Goal: Use online tool/utility: Utilize a website feature to perform a specific function

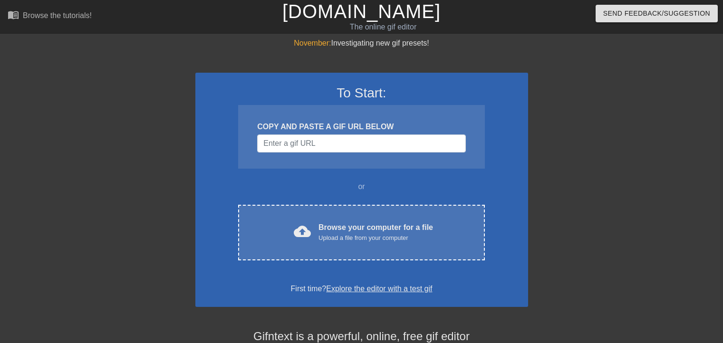
click at [322, 138] on input "Username" at bounding box center [361, 143] width 208 height 18
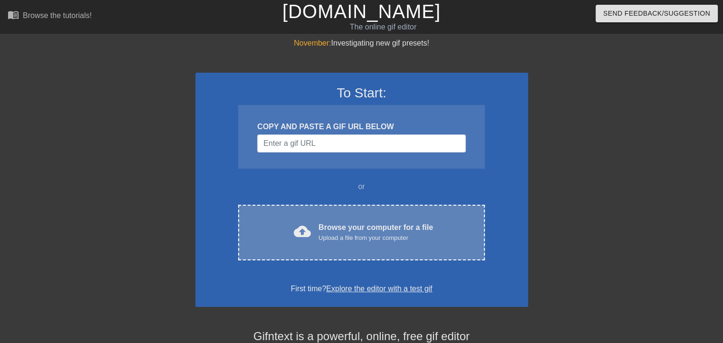
click at [333, 223] on div "Browse your computer for a file Upload a file from your computer" at bounding box center [375, 232] width 114 height 21
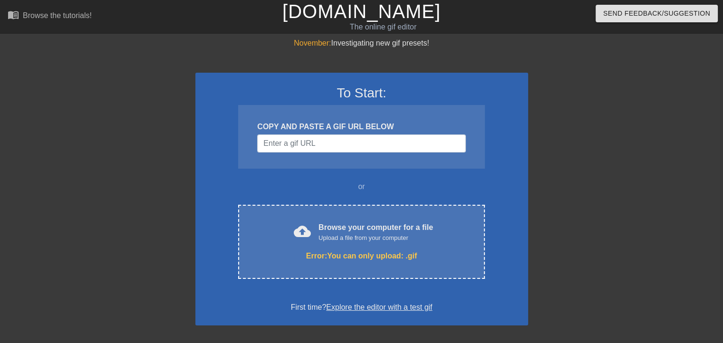
click at [420, 196] on div "To Start: COPY AND PASTE A GIF URL BELOW or cloud_upload Browse your computer f…" at bounding box center [361, 199] width 333 height 253
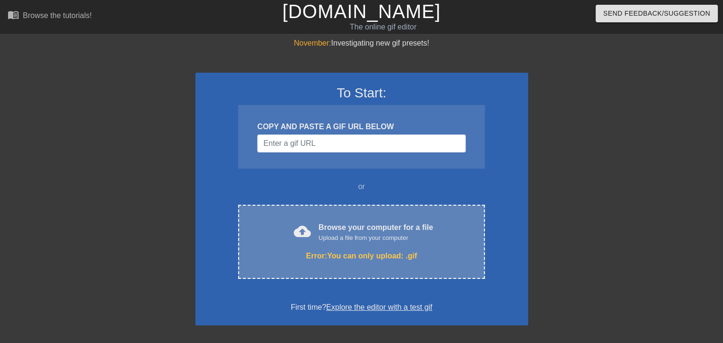
click at [420, 216] on div "cloud_upload Browse your computer for a file Upload a file from your computer E…" at bounding box center [361, 242] width 246 height 74
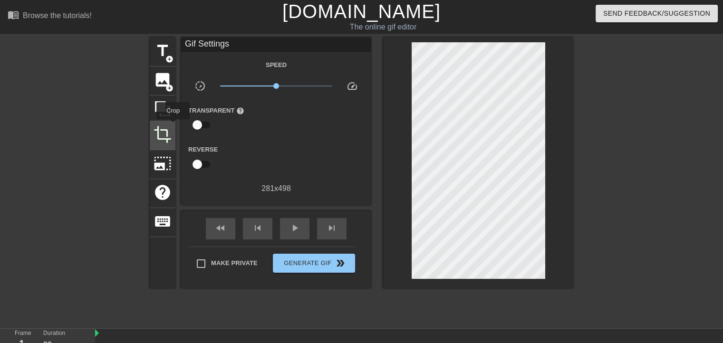
click at [156, 125] on span "crop" at bounding box center [162, 134] width 18 height 18
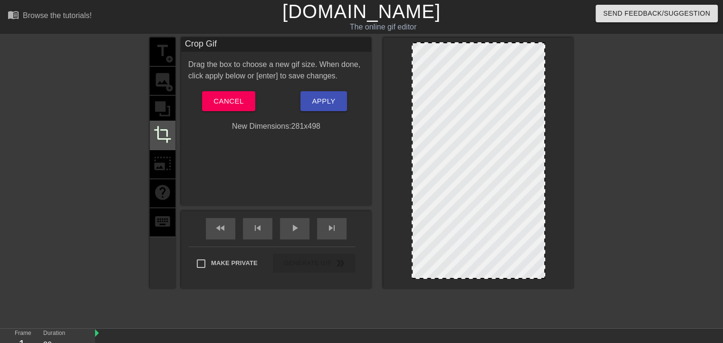
click at [174, 126] on div "crop" at bounding box center [163, 135] width 26 height 29
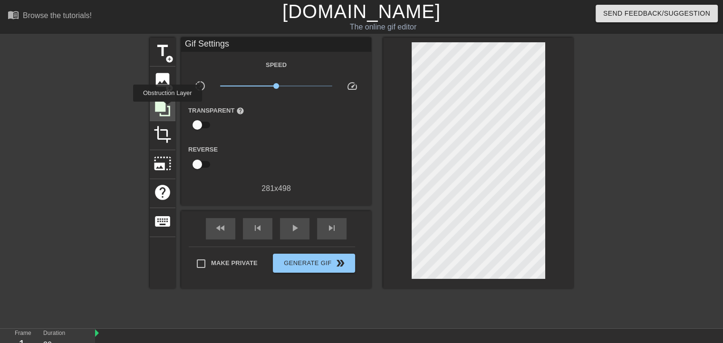
click at [167, 108] on icon at bounding box center [162, 109] width 18 height 18
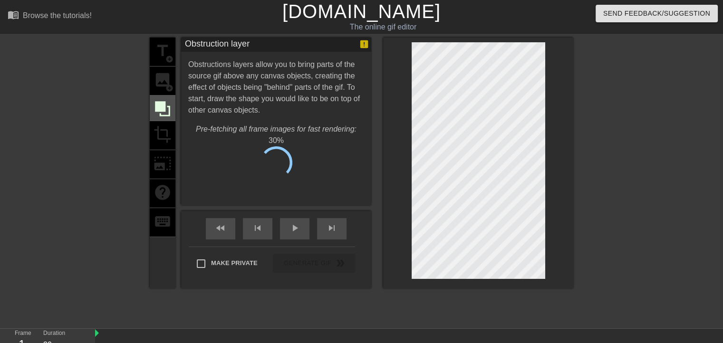
click at [154, 117] on div at bounding box center [163, 108] width 26 height 26
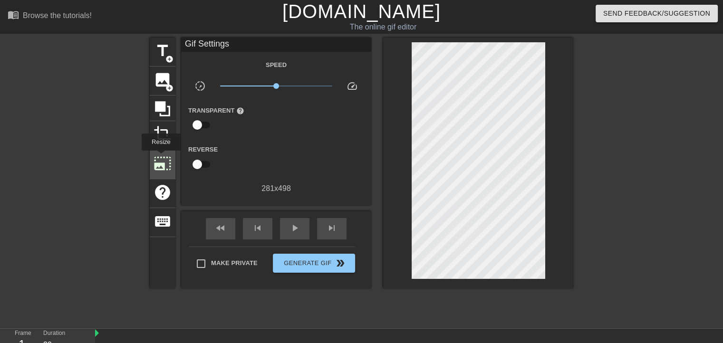
click at [160, 157] on span "photo_size_select_large" at bounding box center [162, 163] width 18 height 18
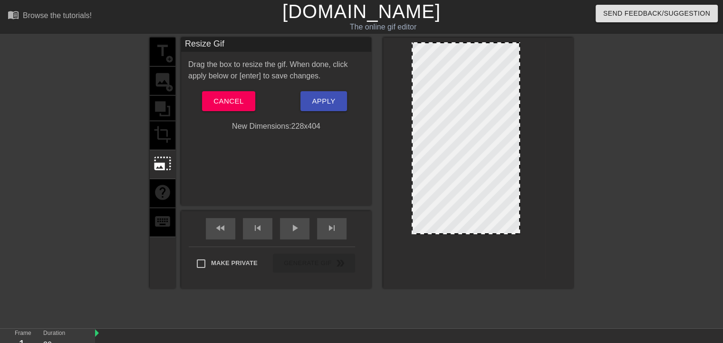
click at [513, 241] on div at bounding box center [478, 160] width 134 height 237
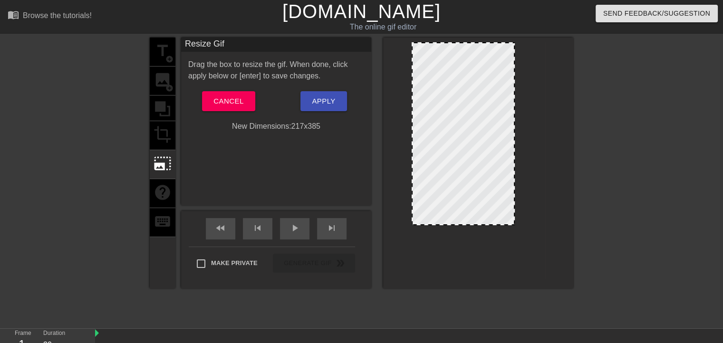
drag, startPoint x: 493, startPoint y: 192, endPoint x: 511, endPoint y: 216, distance: 30.2
click at [511, 216] on div at bounding box center [462, 133] width 103 height 183
drag, startPoint x: 495, startPoint y: 199, endPoint x: 515, endPoint y: 216, distance: 27.3
click at [515, 216] on div at bounding box center [462, 133] width 103 height 183
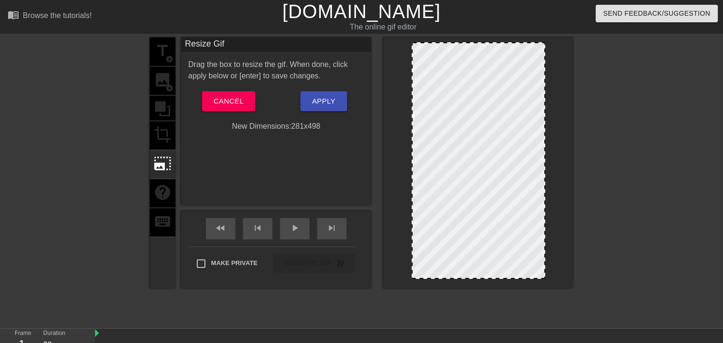
drag, startPoint x: 517, startPoint y: 225, endPoint x: 611, endPoint y: 315, distance: 130.0
click at [611, 315] on div "title add_circle image add_circle crop photo_size_select_large help keyboard Re…" at bounding box center [361, 180] width 723 height 285
drag, startPoint x: 515, startPoint y: 202, endPoint x: 513, endPoint y: 196, distance: 6.0
click at [513, 199] on div at bounding box center [478, 160] width 134 height 237
drag, startPoint x: 544, startPoint y: 278, endPoint x: 602, endPoint y: 341, distance: 86.1
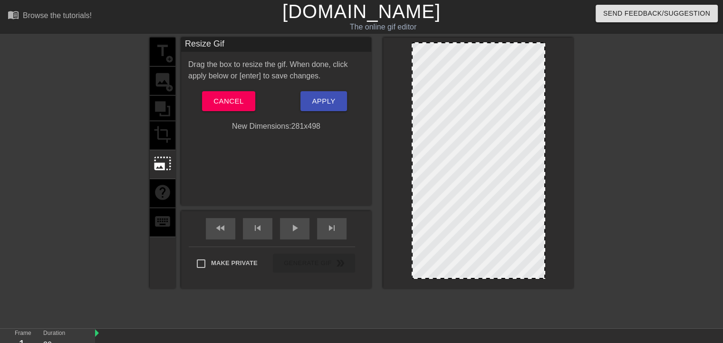
click at [602, 341] on div "menu_book Browse the tutorials! Gifntext.com The online gif editor Send Feedbac…" at bounding box center [361, 211] width 723 height 423
click at [599, 301] on div at bounding box center [655, 180] width 143 height 285
click at [167, 143] on div "title add_circle image add_circle crop photo_size_select_large help keyboard" at bounding box center [163, 163] width 26 height 251
click at [159, 125] on div "title add_circle image add_circle crop photo_size_select_large help keyboard" at bounding box center [163, 163] width 26 height 251
click at [247, 99] on button "Cancel" at bounding box center [228, 101] width 53 height 20
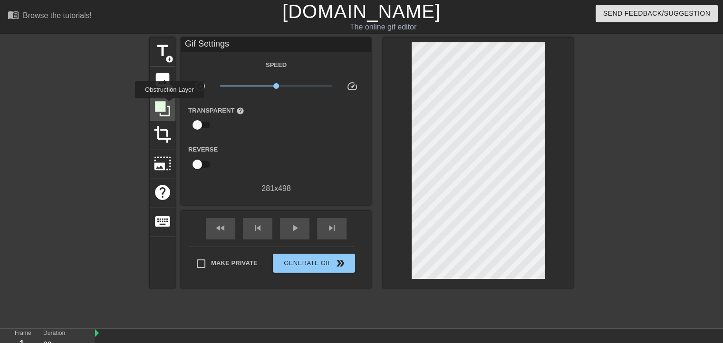
click at [168, 105] on icon at bounding box center [162, 108] width 15 height 15
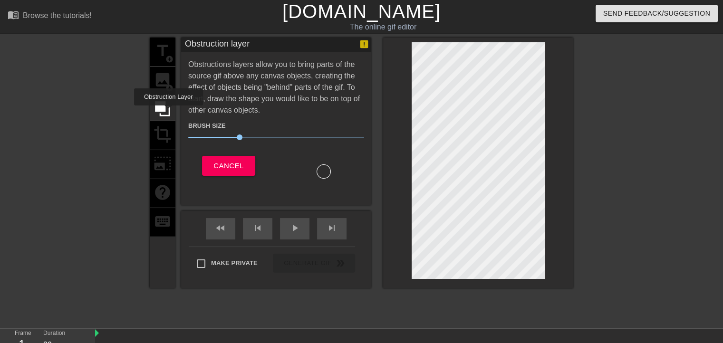
click at [171, 135] on div "title add_circle image add_circle crop photo_size_select_large help keyboard" at bounding box center [163, 163] width 26 height 251
click at [165, 134] on div "title add_circle image add_circle crop photo_size_select_large help keyboard" at bounding box center [163, 163] width 26 height 251
click at [156, 91] on div "title add_circle image add_circle crop photo_size_select_large help keyboard" at bounding box center [163, 163] width 26 height 251
click at [155, 80] on div "title add_circle image add_circle crop photo_size_select_large help keyboard" at bounding box center [163, 163] width 26 height 251
click at [214, 161] on span "Cancel" at bounding box center [228, 166] width 30 height 12
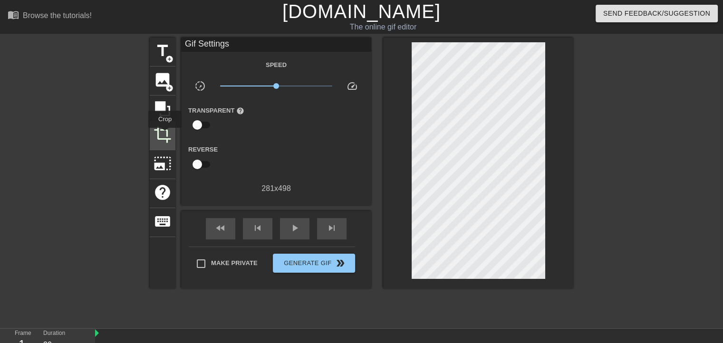
click at [162, 133] on span "crop" at bounding box center [162, 134] width 18 height 18
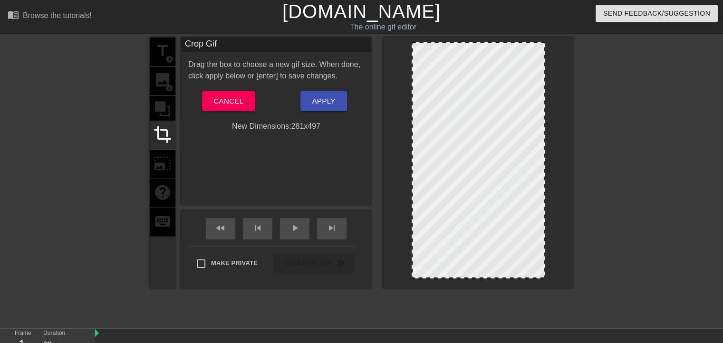
drag, startPoint x: 544, startPoint y: 278, endPoint x: 515, endPoint y: 238, distance: 49.0
click at [539, 273] on div at bounding box center [544, 278] width 10 height 10
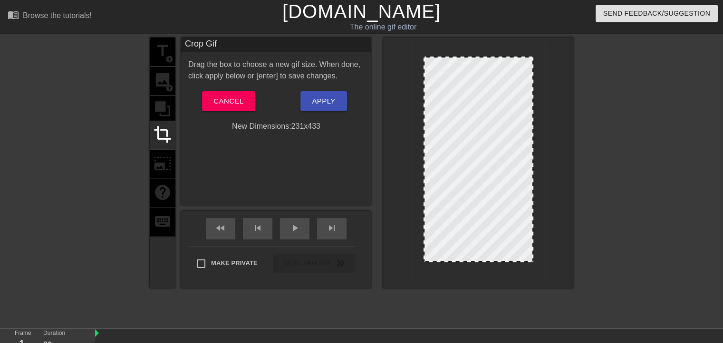
drag, startPoint x: 507, startPoint y: 207, endPoint x: 505, endPoint y: 216, distance: 9.8
click at [505, 216] on div at bounding box center [478, 160] width 110 height 206
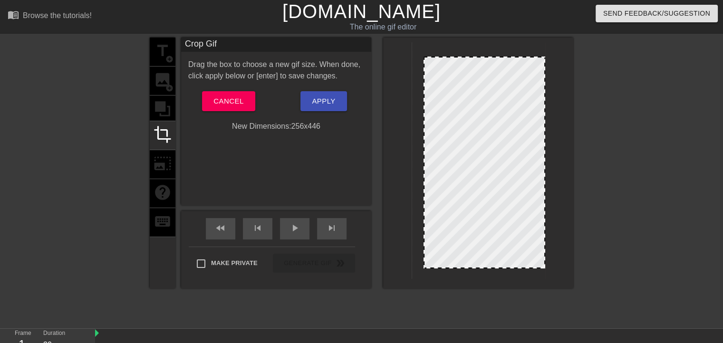
drag, startPoint x: 534, startPoint y: 264, endPoint x: 570, endPoint y: 270, distance: 36.6
click at [570, 270] on div at bounding box center [478, 163] width 190 height 251
click at [153, 115] on div "title add_circle image add_circle crop photo_size_select_large help keyboard" at bounding box center [163, 163] width 26 height 251
click at [155, 104] on div "title add_circle image add_circle crop photo_size_select_large help keyboard" at bounding box center [163, 163] width 26 height 251
click at [226, 103] on span "Cancel" at bounding box center [228, 101] width 30 height 12
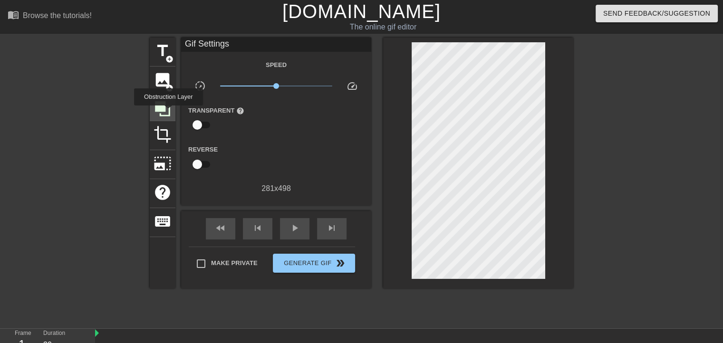
click at [166, 111] on icon at bounding box center [162, 109] width 18 height 18
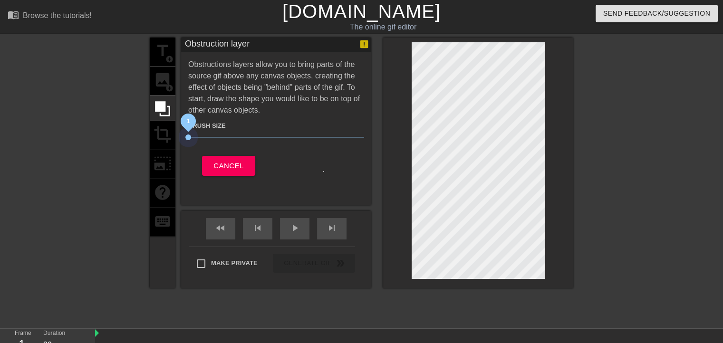
drag, startPoint x: 265, startPoint y: 135, endPoint x: 259, endPoint y: 143, distance: 9.8
click at [259, 143] on div "Brush Size 1" at bounding box center [276, 133] width 190 height 27
click at [241, 164] on span "Cancel" at bounding box center [228, 166] width 30 height 12
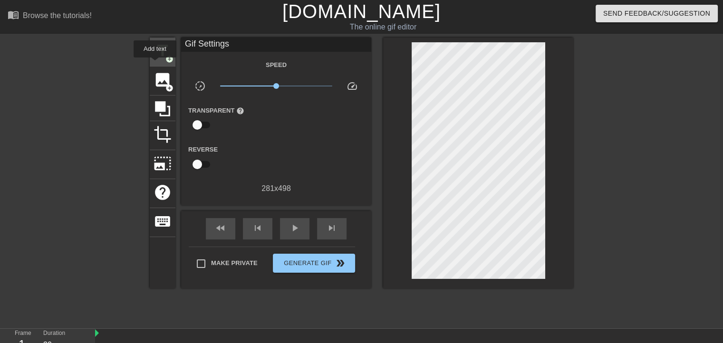
click at [160, 59] on span "title" at bounding box center [162, 51] width 18 height 18
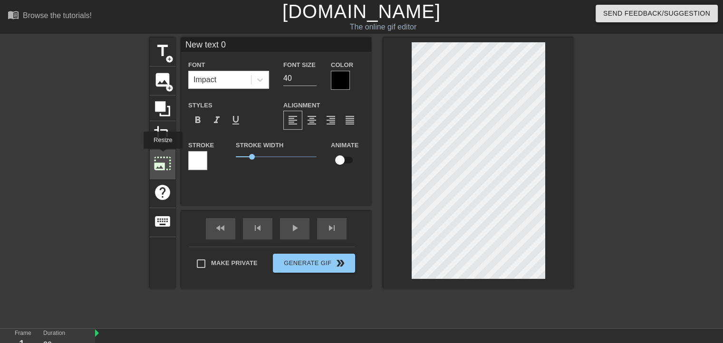
click at [162, 155] on span "photo_size_select_large" at bounding box center [162, 163] width 18 height 18
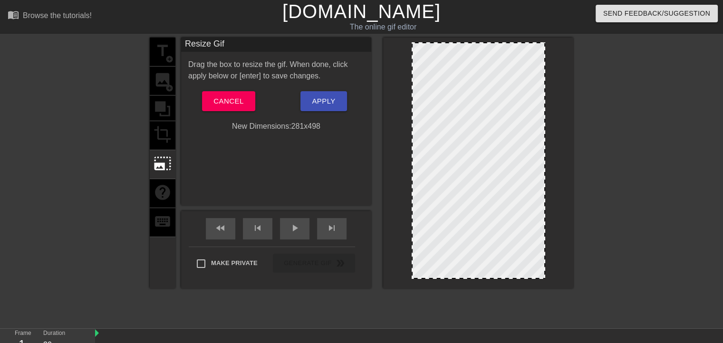
drag, startPoint x: 459, startPoint y: 160, endPoint x: 474, endPoint y: 158, distance: 14.4
click at [474, 158] on div at bounding box center [478, 160] width 134 height 237
click at [618, 104] on div at bounding box center [655, 180] width 143 height 285
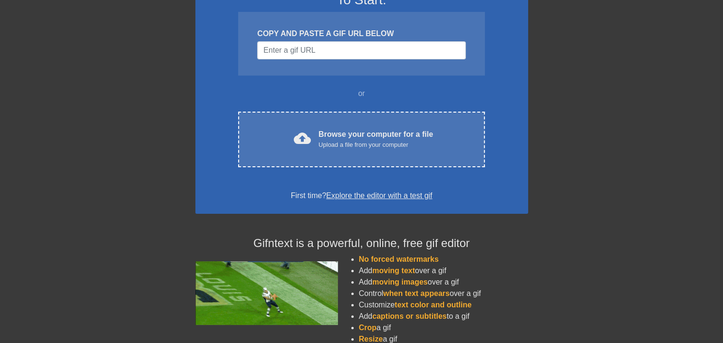
scroll to position [163, 0]
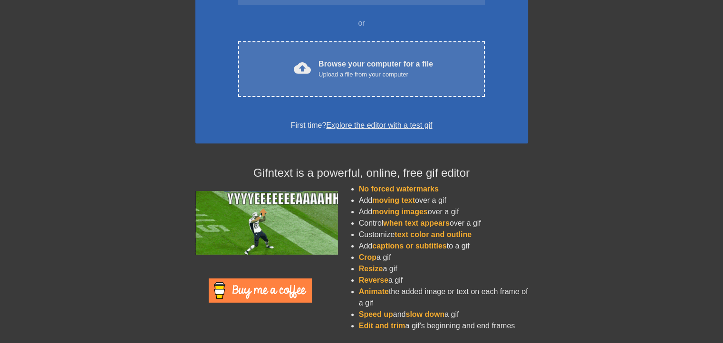
click at [396, 193] on span "No forced watermarks" at bounding box center [399, 189] width 80 height 8
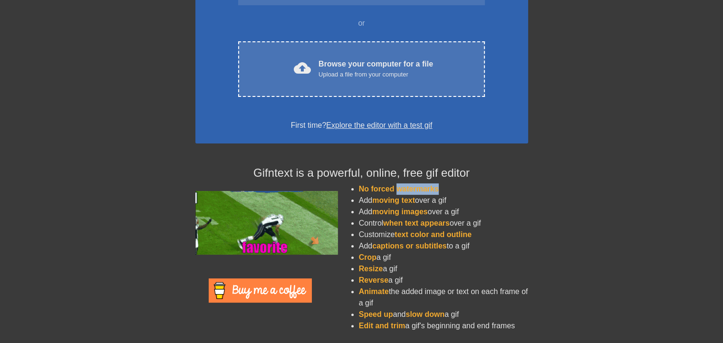
click at [396, 193] on span "No forced watermarks" at bounding box center [399, 189] width 80 height 8
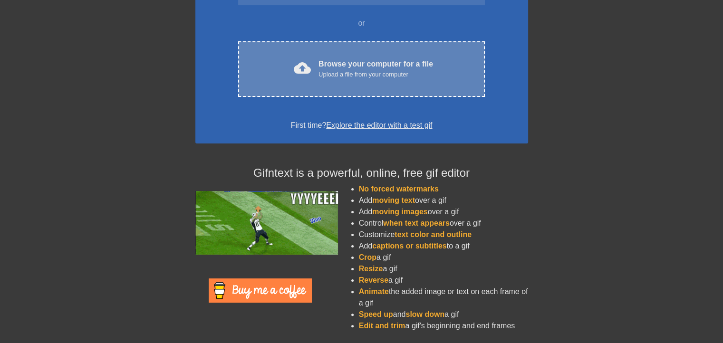
click at [374, 75] on div "Upload a file from your computer" at bounding box center [375, 75] width 114 height 10
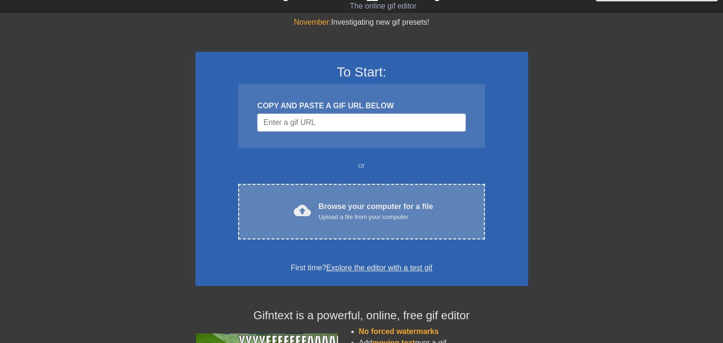
scroll to position [0, 0]
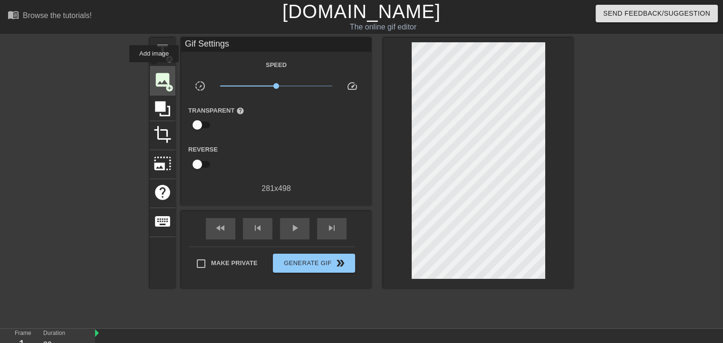
click at [154, 67] on div "image add_circle" at bounding box center [163, 81] width 26 height 29
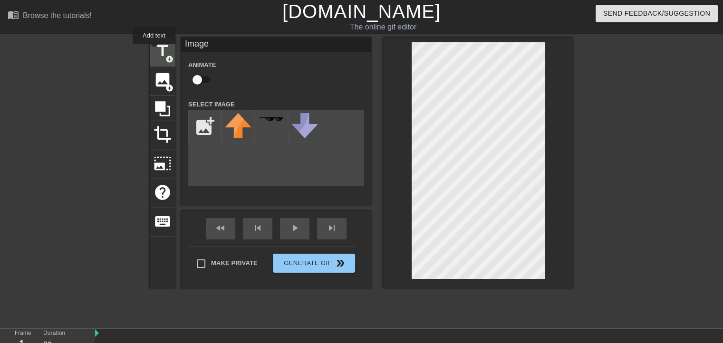
click at [154, 49] on span "title" at bounding box center [162, 51] width 18 height 18
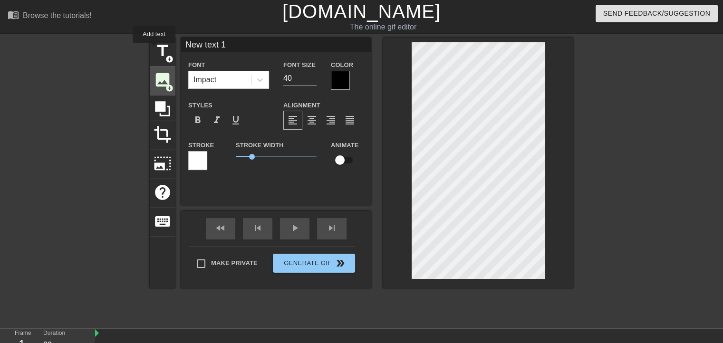
click at [154, 71] on span "image" at bounding box center [162, 80] width 18 height 18
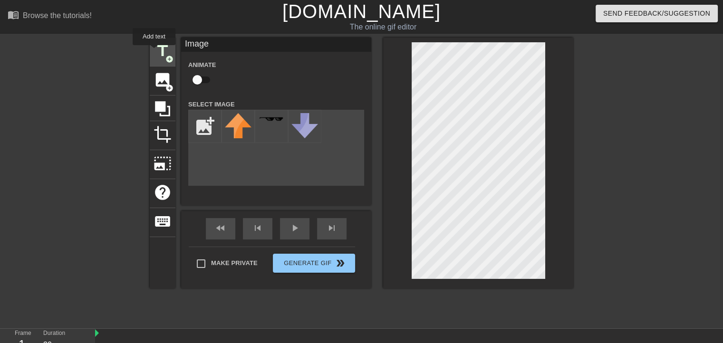
click at [154, 49] on span "title" at bounding box center [162, 51] width 18 height 18
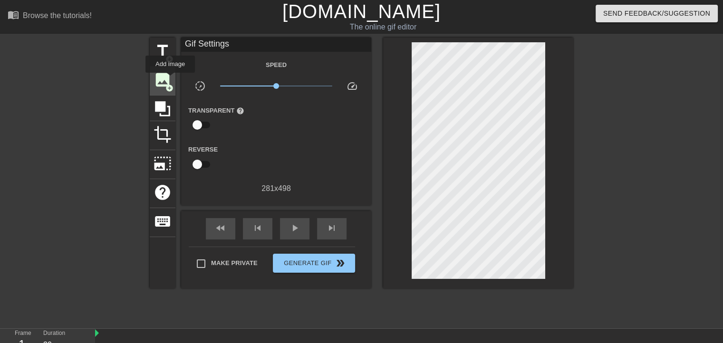
click at [170, 79] on span "image" at bounding box center [162, 80] width 18 height 18
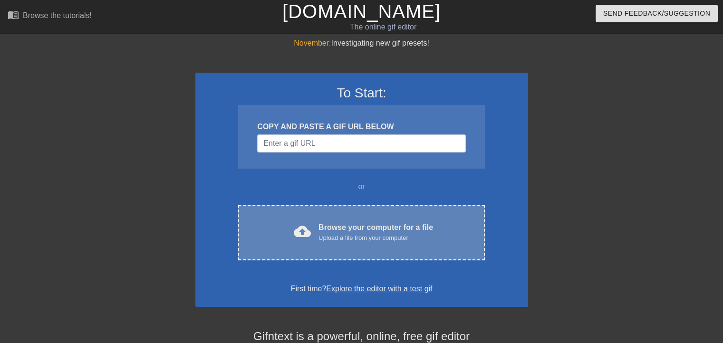
click at [336, 213] on div "cloud_upload Browse your computer for a file Upload a file from your computer C…" at bounding box center [361, 233] width 246 height 56
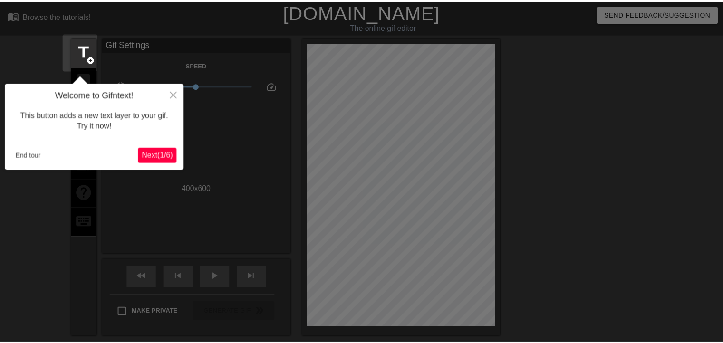
scroll to position [23, 0]
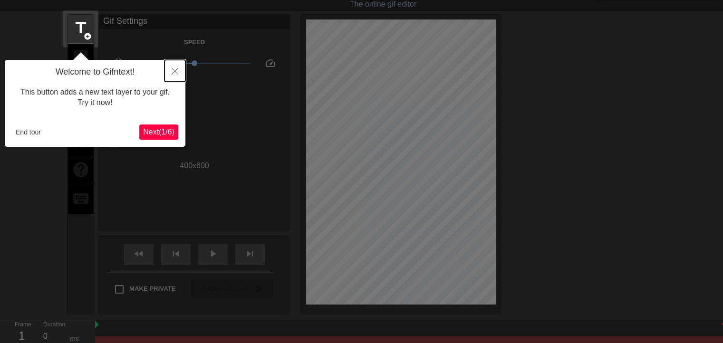
click at [173, 67] on button "Close" at bounding box center [174, 71] width 21 height 22
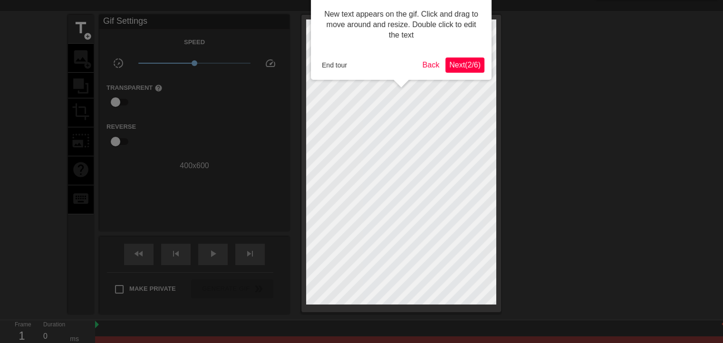
scroll to position [0, 0]
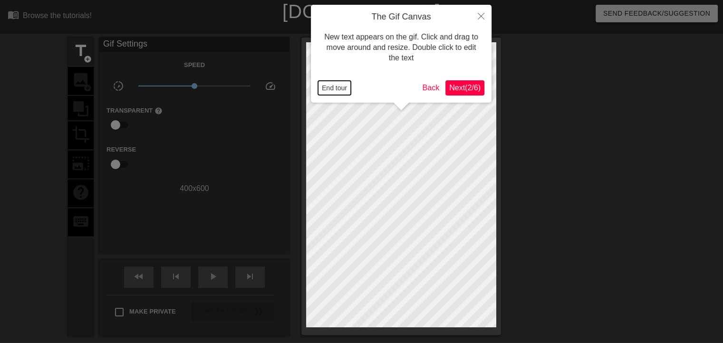
click at [341, 88] on button "End tour" at bounding box center [334, 88] width 33 height 14
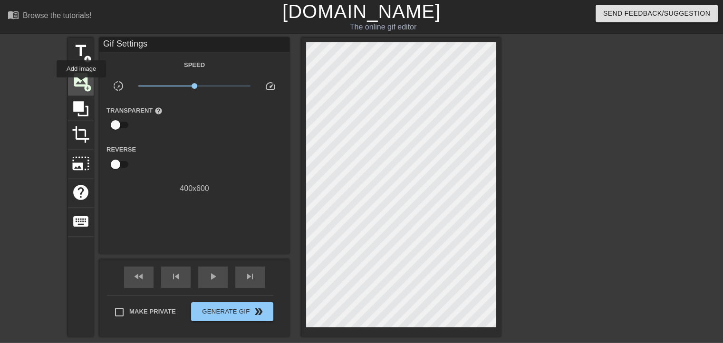
click at [81, 84] on span "image" at bounding box center [81, 80] width 18 height 18
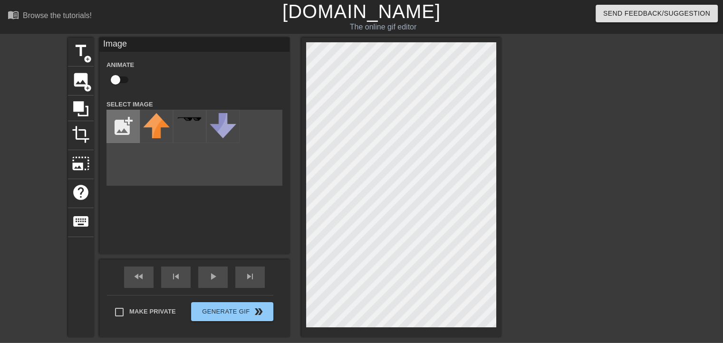
click at [125, 118] on input "file" at bounding box center [123, 126] width 32 height 32
type input "C:\fakepath\yeskingtest.gif"
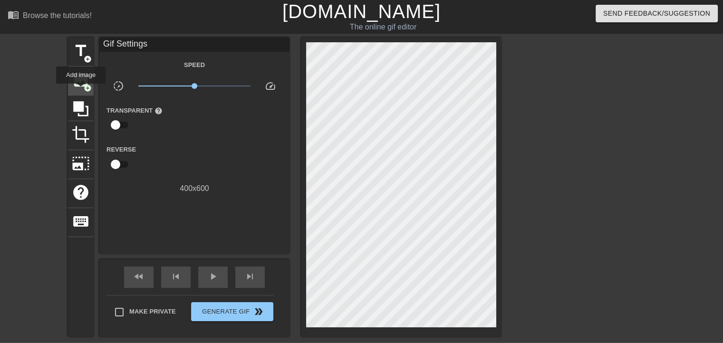
click at [81, 90] on div "image add_circle" at bounding box center [81, 81] width 26 height 29
click at [78, 86] on span "image" at bounding box center [81, 80] width 18 height 18
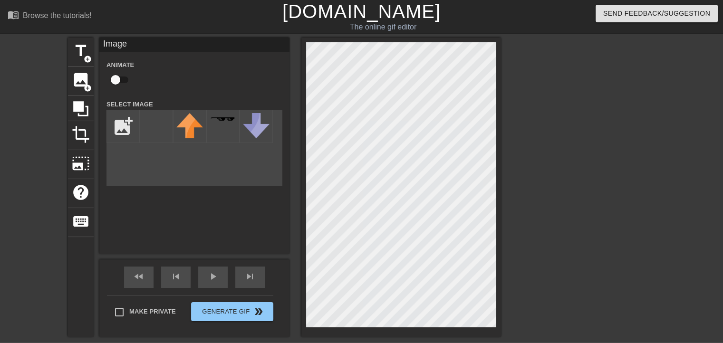
click at [119, 122] on input "file" at bounding box center [123, 126] width 32 height 32
type input "C:\fakepath\yes-king.gif"
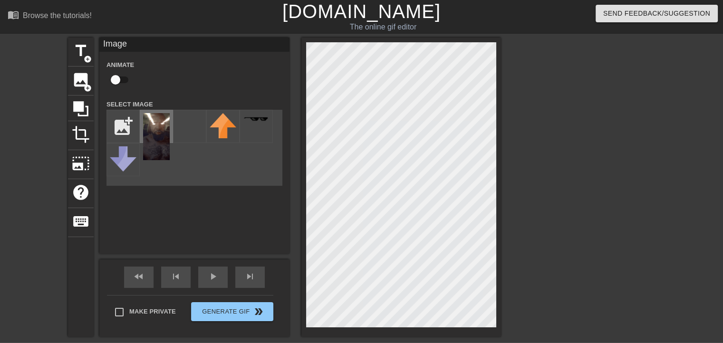
click at [158, 125] on img at bounding box center [156, 136] width 27 height 47
click at [562, 324] on div "title add_circle image add_circle crop photo_size_select_large help keyboard Im…" at bounding box center [361, 187] width 723 height 299
click at [587, 275] on div at bounding box center [583, 180] width 143 height 285
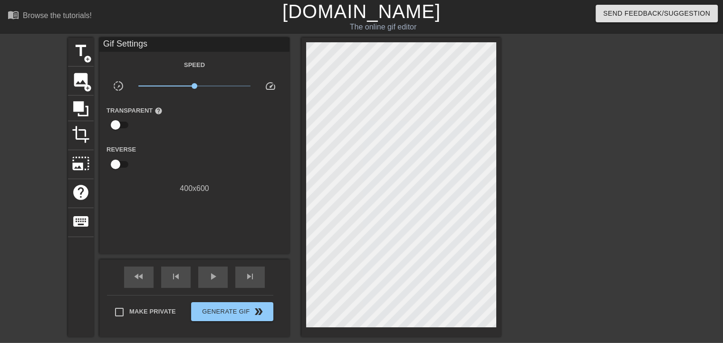
click at [516, 181] on div at bounding box center [583, 180] width 143 height 285
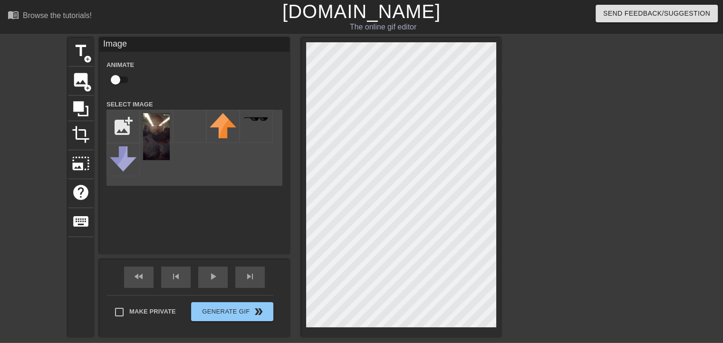
click at [564, 173] on div at bounding box center [583, 180] width 143 height 285
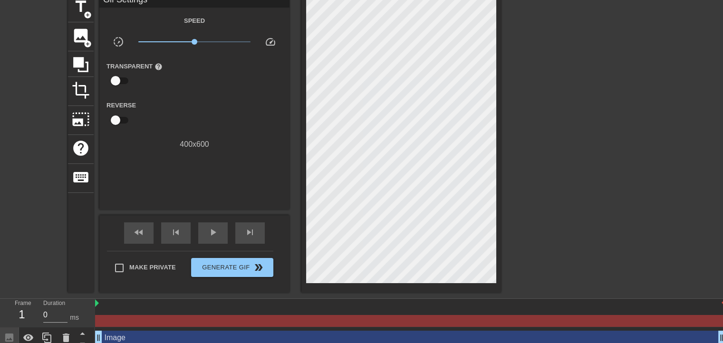
scroll to position [51, 0]
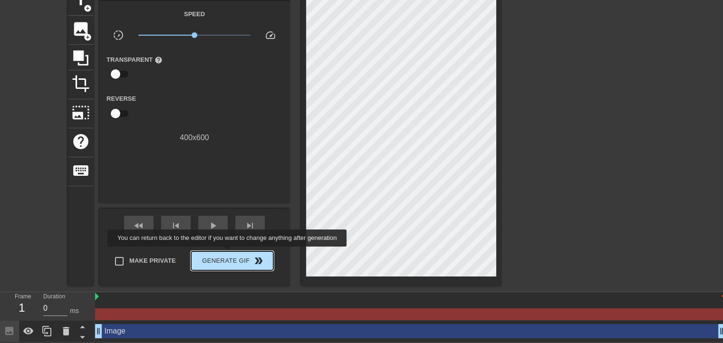
click at [230, 255] on span "Generate Gif double_arrow" at bounding box center [232, 260] width 75 height 11
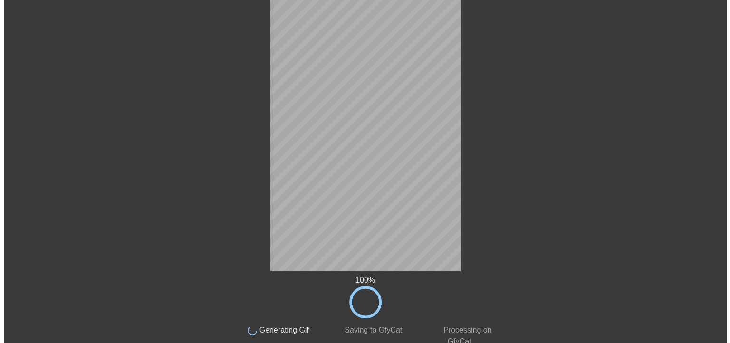
scroll to position [0, 0]
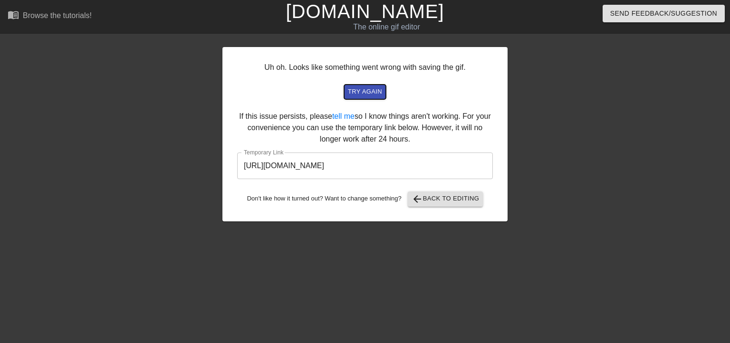
click at [365, 99] on button "try again" at bounding box center [365, 92] width 42 height 15
click at [395, 169] on input "https://www.gifntext.com/temp_generations/Tan41ox9.gif" at bounding box center [365, 166] width 256 height 27
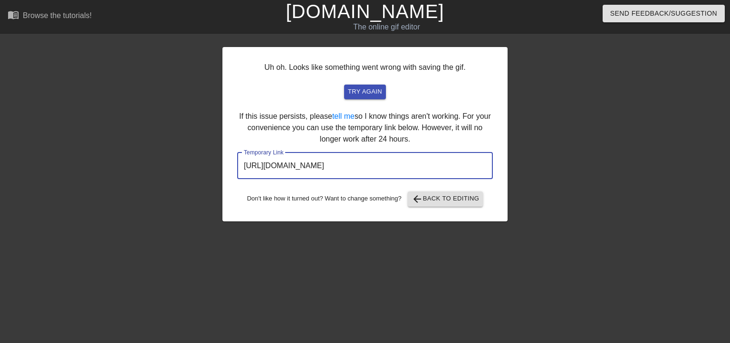
click at [395, 169] on input "https://www.gifntext.com/temp_generations/Tan41ox9.gif" at bounding box center [365, 166] width 256 height 27
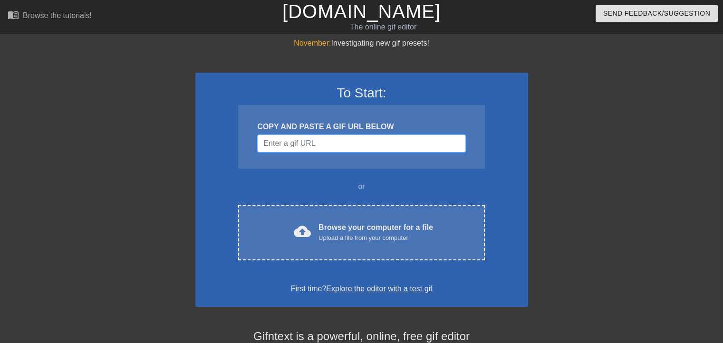
click at [315, 141] on input "Username" at bounding box center [361, 143] width 208 height 18
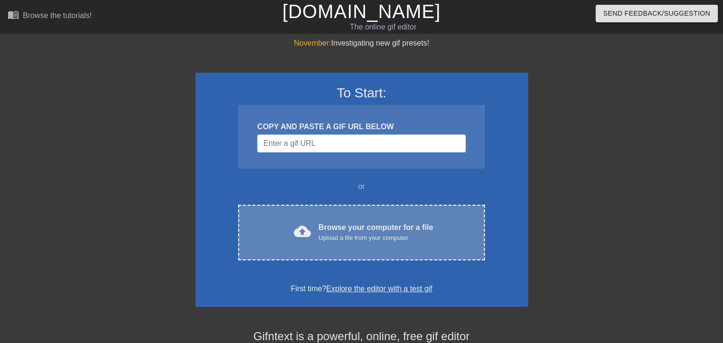
click at [321, 217] on div "cloud_upload Browse your computer for a file Upload a file from your computer C…" at bounding box center [361, 233] width 246 height 56
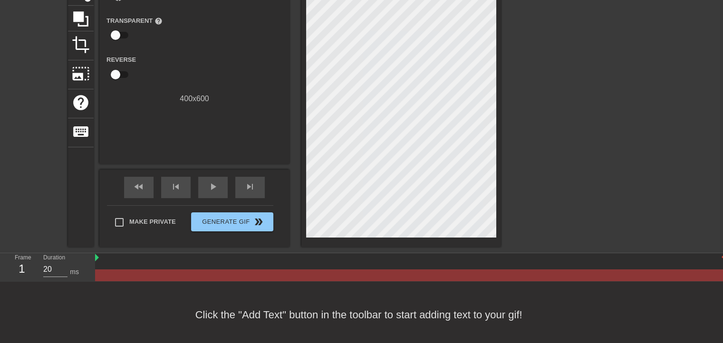
scroll to position [94, 0]
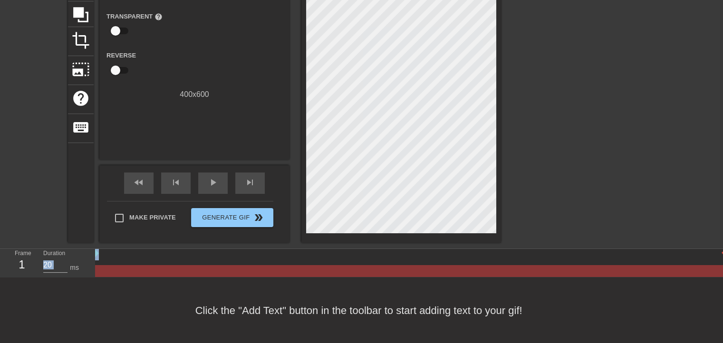
click at [330, 206] on div "title add_circle image add_circle crop photo_size_select_large help keyboard Gi…" at bounding box center [361, 92] width 723 height 299
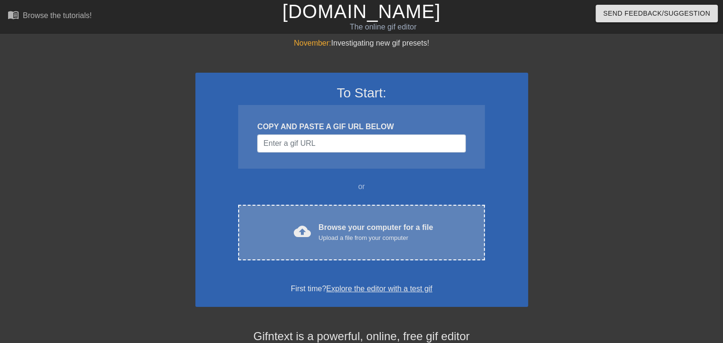
click at [365, 223] on div "Browse your computer for a file Upload a file from your computer" at bounding box center [375, 232] width 114 height 21
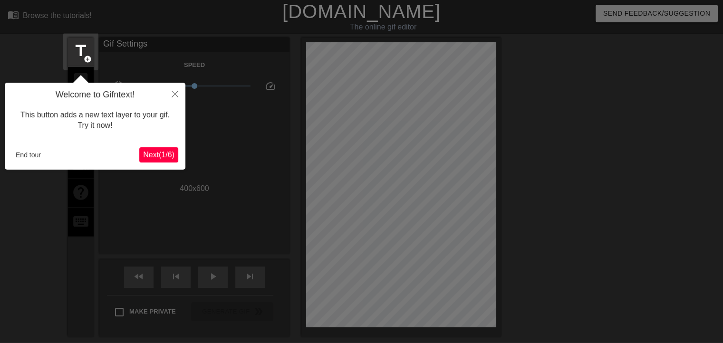
scroll to position [23, 0]
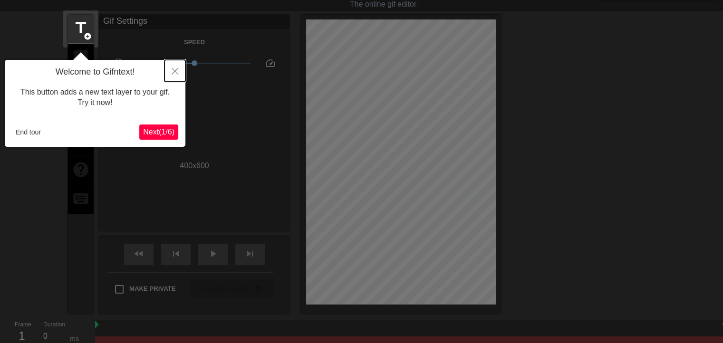
click at [169, 75] on button "Close" at bounding box center [174, 71] width 21 height 22
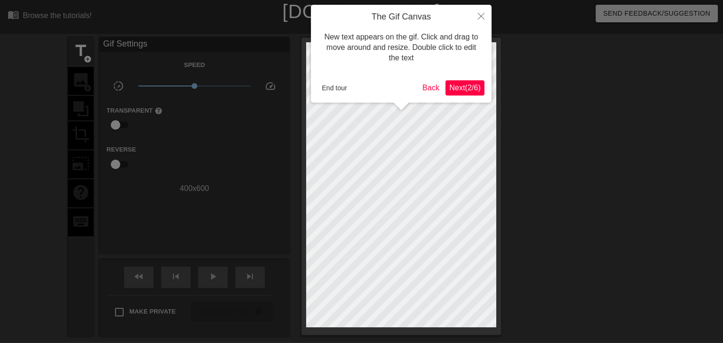
click at [111, 94] on div at bounding box center [361, 219] width 723 height 438
click at [332, 86] on button "End tour" at bounding box center [334, 88] width 33 height 14
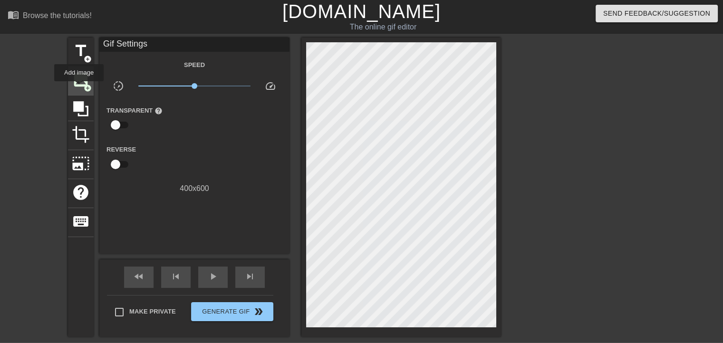
click at [78, 87] on span "image" at bounding box center [81, 80] width 18 height 18
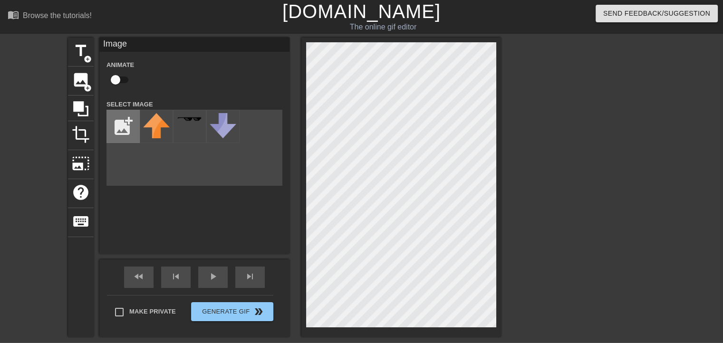
click at [132, 131] on input "file" at bounding box center [123, 126] width 32 height 32
type input "C:\fakepath\yes-king.gif"
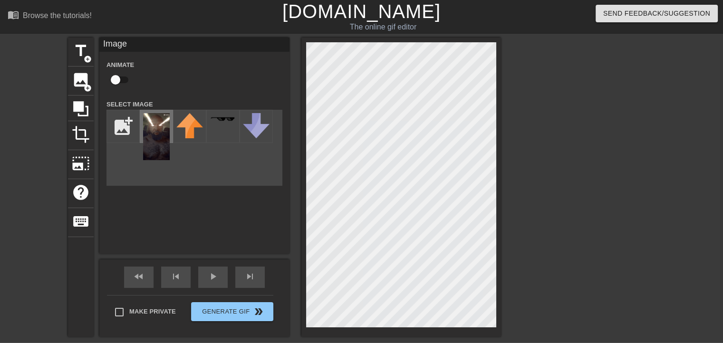
click at [159, 128] on img at bounding box center [156, 136] width 27 height 47
click at [518, 270] on div "title add_circle image add_circle crop photo_size_select_large help keyboard Im…" at bounding box center [361, 187] width 723 height 299
click at [80, 111] on icon at bounding box center [81, 109] width 18 height 18
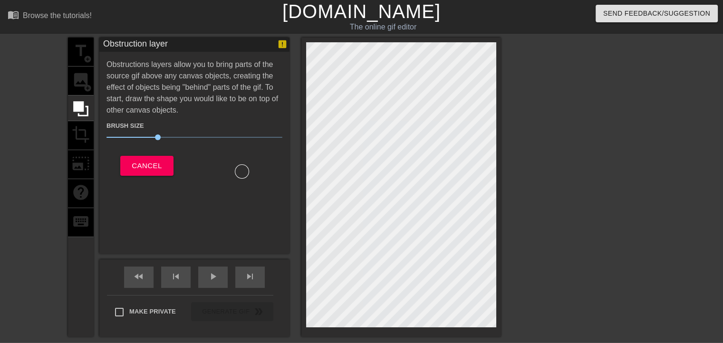
click at [80, 126] on div "title add_circle image add_circle crop photo_size_select_large help keyboard" at bounding box center [81, 187] width 26 height 299
click at [79, 134] on div "title add_circle image add_circle crop photo_size_select_large help keyboard" at bounding box center [81, 187] width 26 height 299
click at [135, 171] on span "Cancel" at bounding box center [147, 166] width 30 height 12
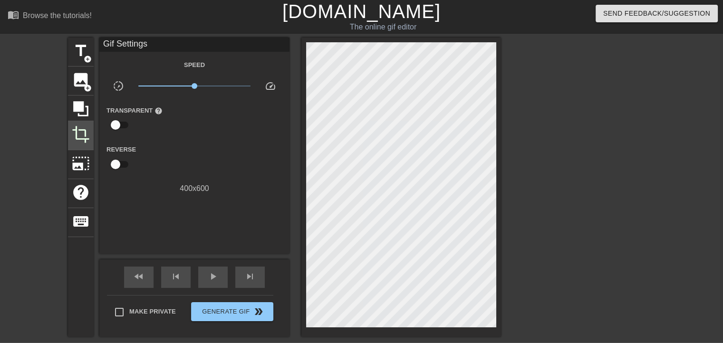
click at [83, 134] on span "crop" at bounding box center [81, 134] width 18 height 18
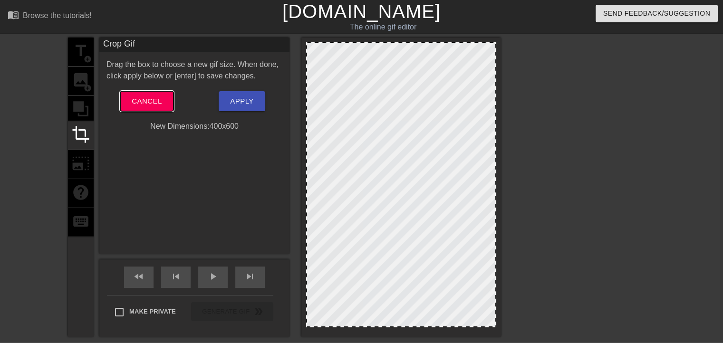
click at [143, 101] on span "Cancel" at bounding box center [147, 101] width 30 height 12
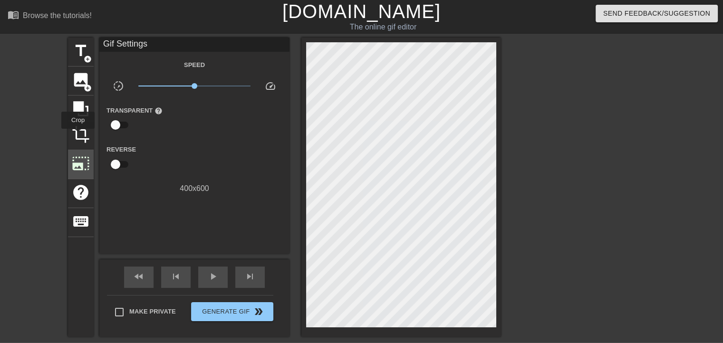
click at [76, 158] on span "photo_size_select_large" at bounding box center [81, 163] width 18 height 18
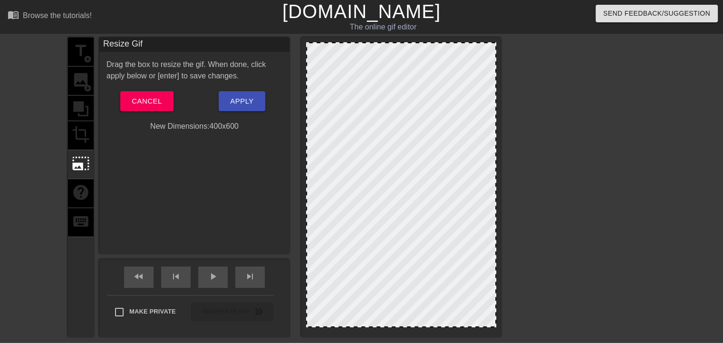
click at [90, 102] on div "title add_circle image add_circle crop photo_size_select_large help keyboard" at bounding box center [81, 187] width 26 height 299
click at [127, 101] on button "Cancel" at bounding box center [146, 101] width 53 height 20
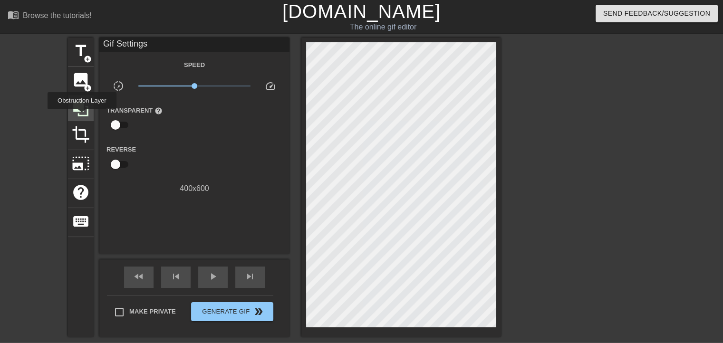
click at [78, 107] on icon at bounding box center [80, 108] width 15 height 15
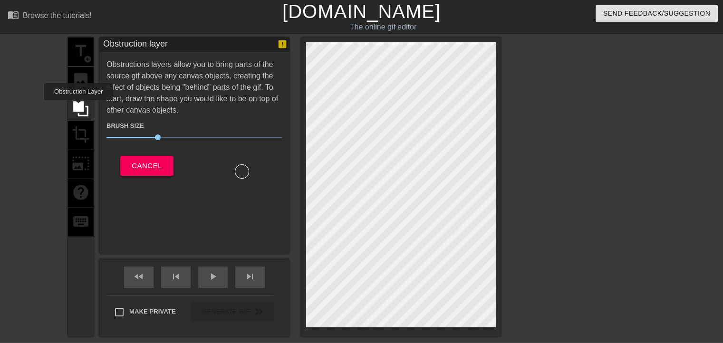
click at [87, 80] on div "title add_circle image add_circle crop photo_size_select_large help keyboard" at bounding box center [81, 187] width 26 height 299
click at [120, 154] on div "Brush Size 30 Cancel" at bounding box center [194, 147] width 176 height 63
click at [131, 163] on button "Cancel" at bounding box center [146, 166] width 53 height 20
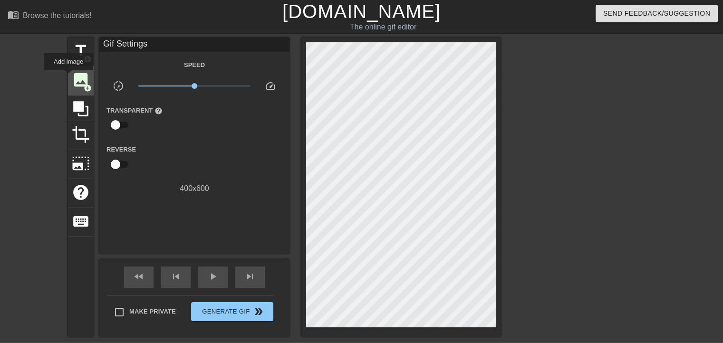
click at [68, 77] on div "image add_circle" at bounding box center [81, 81] width 26 height 29
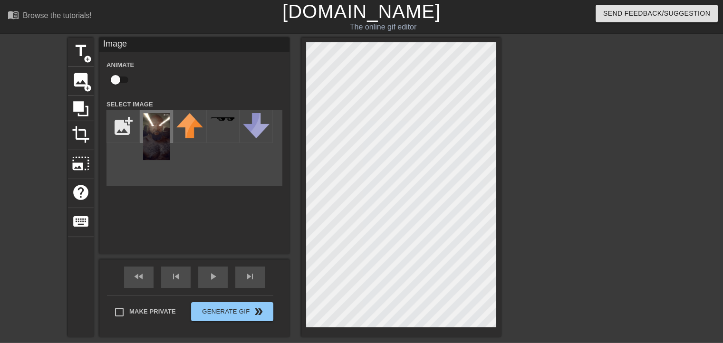
click at [149, 134] on img at bounding box center [156, 136] width 27 height 47
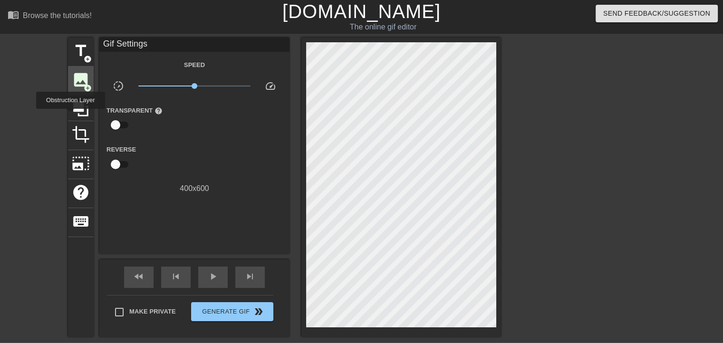
click at [78, 86] on span "image" at bounding box center [81, 80] width 18 height 18
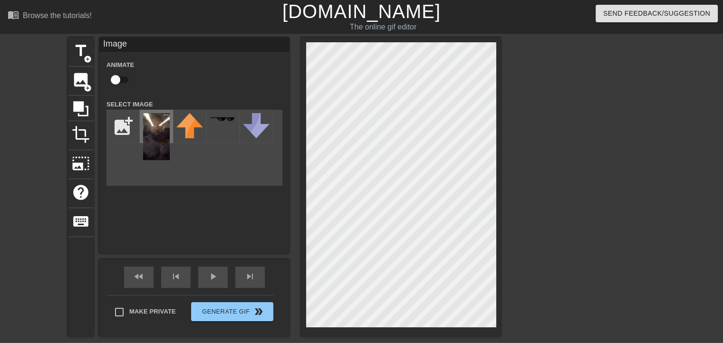
click at [156, 130] on img at bounding box center [156, 136] width 27 height 47
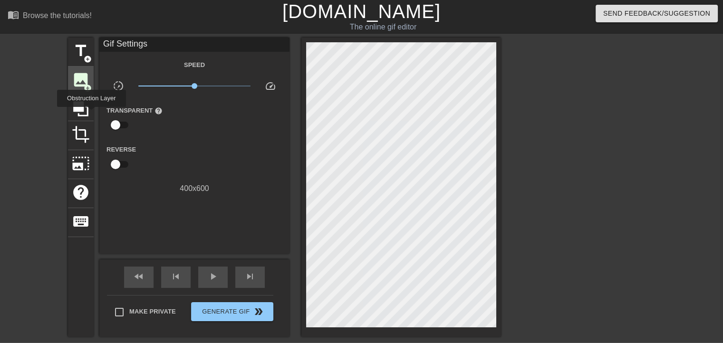
click at [82, 84] on span "image" at bounding box center [81, 80] width 18 height 18
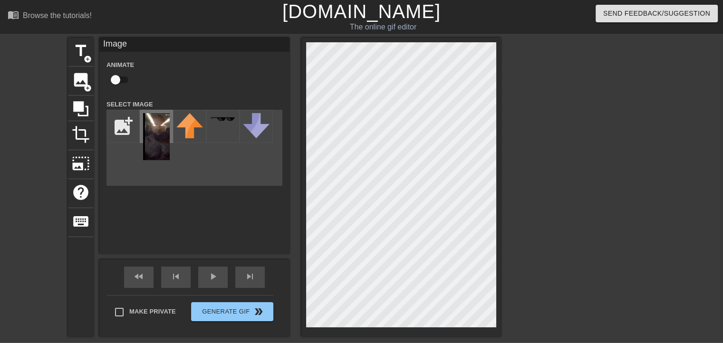
click at [148, 137] on img at bounding box center [156, 136] width 27 height 47
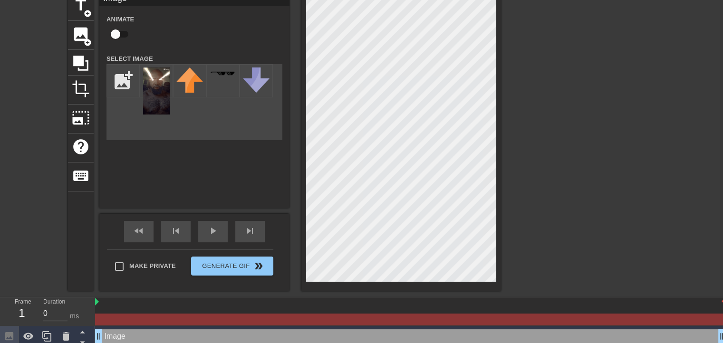
scroll to position [51, 0]
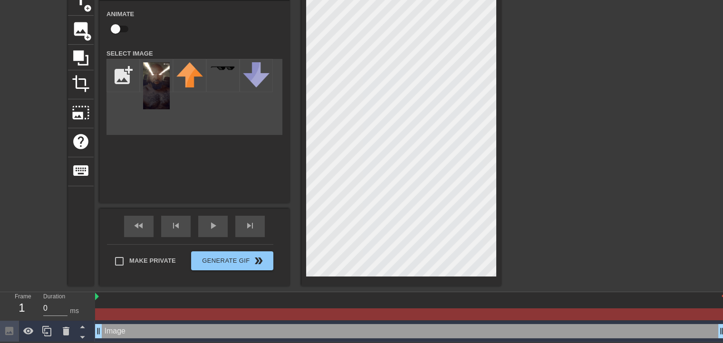
click at [556, 247] on div at bounding box center [583, 129] width 143 height 285
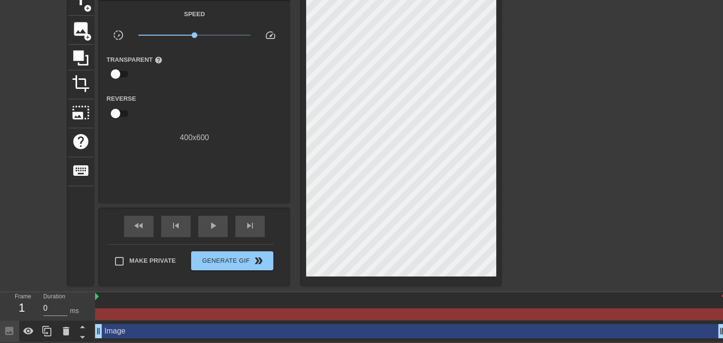
drag, startPoint x: 226, startPoint y: 300, endPoint x: 244, endPoint y: 300, distance: 18.5
click at [244, 300] on div at bounding box center [410, 297] width 630 height 10
click at [103, 296] on div at bounding box center [410, 297] width 630 height 10
drag, startPoint x: 95, startPoint y: 296, endPoint x: 120, endPoint y: 297, distance: 25.2
click at [119, 298] on div at bounding box center [410, 297] width 630 height 10
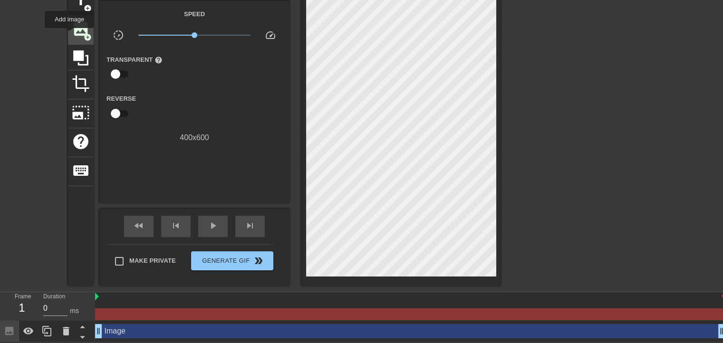
click at [76, 27] on span "image" at bounding box center [81, 29] width 18 height 18
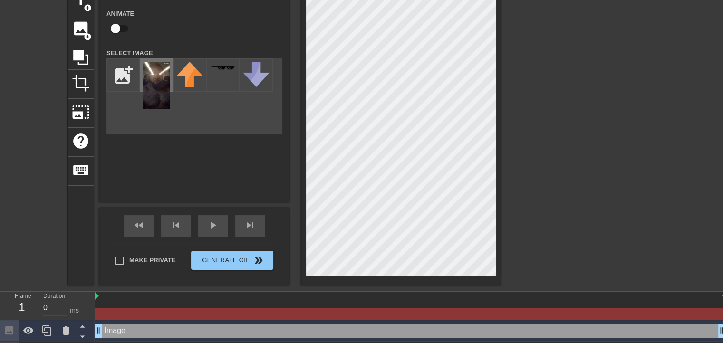
click at [156, 84] on img at bounding box center [156, 85] width 27 height 47
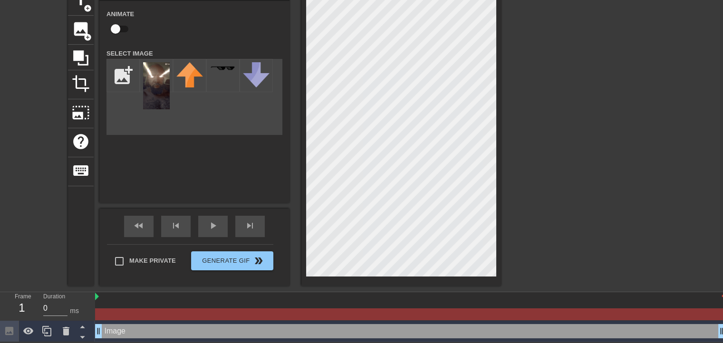
click at [547, 159] on div at bounding box center [583, 129] width 143 height 285
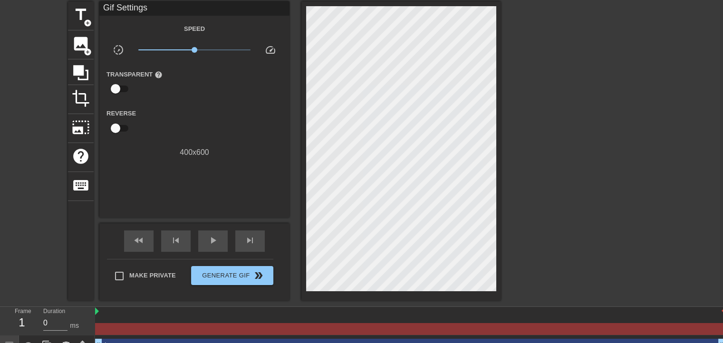
scroll to position [0, 0]
